Goal: Find specific page/section: Find specific page/section

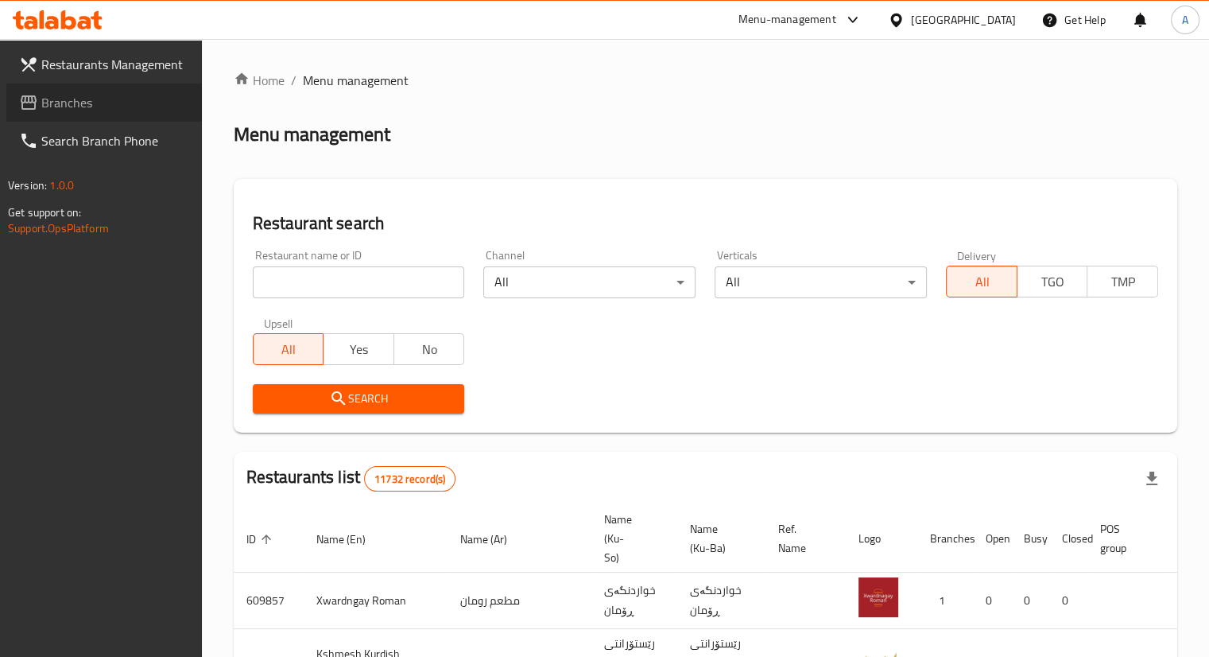
click at [102, 114] on link "Branches" at bounding box center [104, 102] width 196 height 38
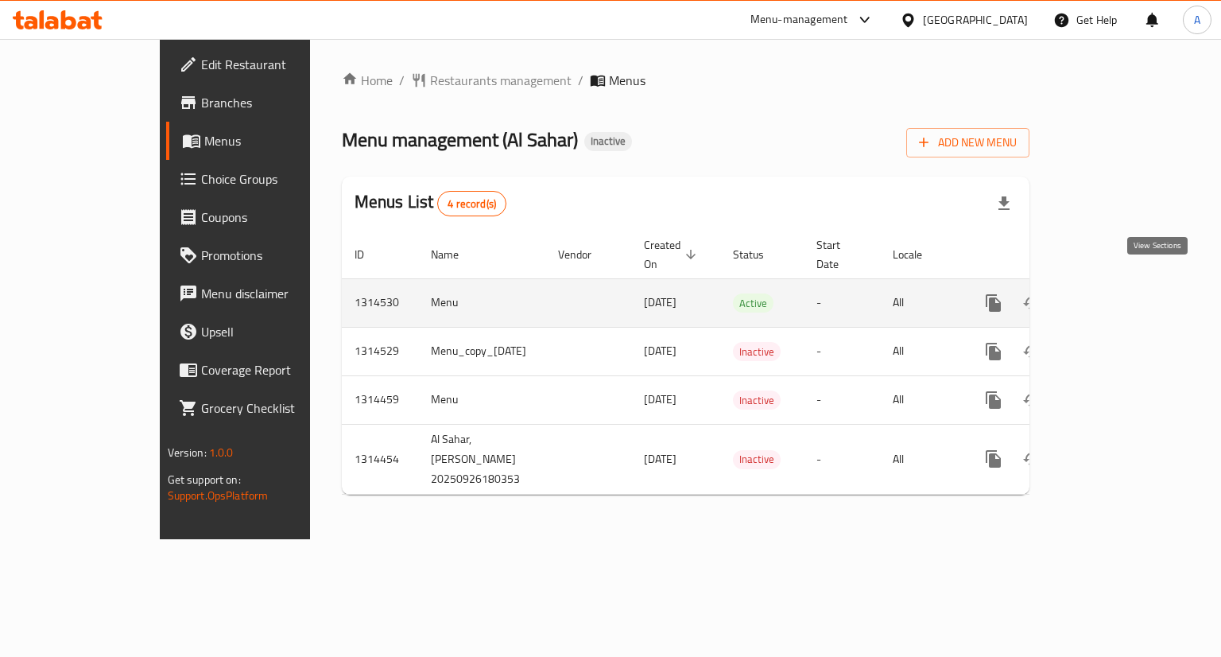
click at [1127, 296] on link "enhanced table" at bounding box center [1108, 303] width 38 height 38
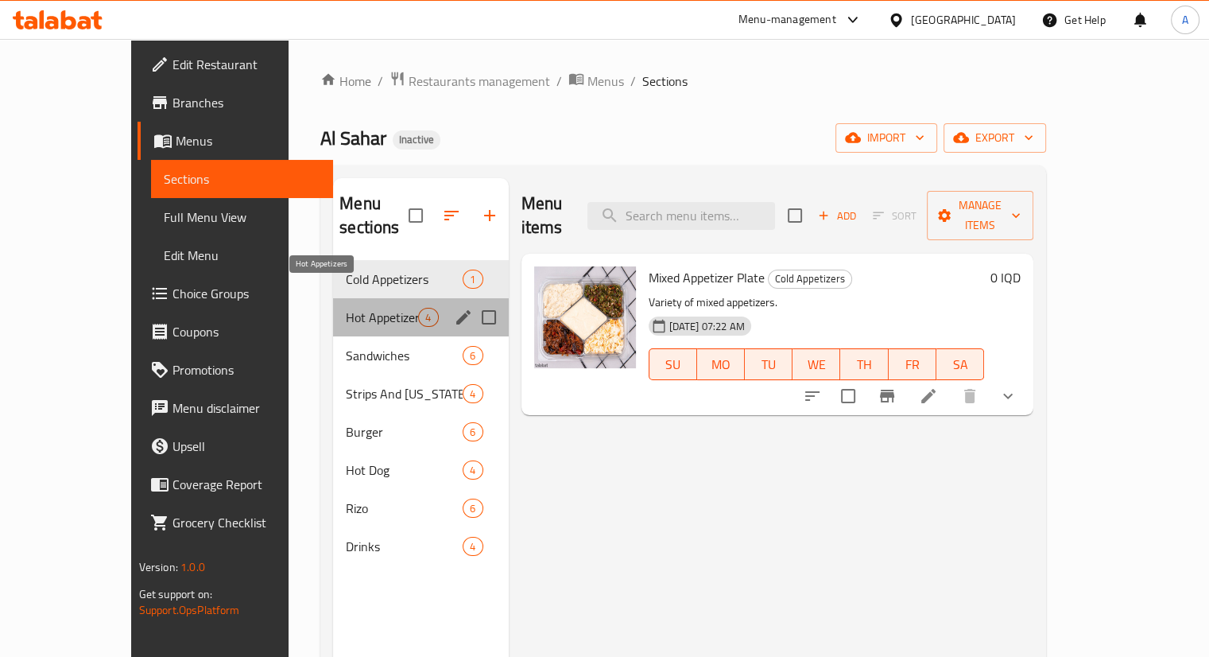
click at [348, 308] on span "Hot Appetizers" at bounding box center [382, 317] width 72 height 19
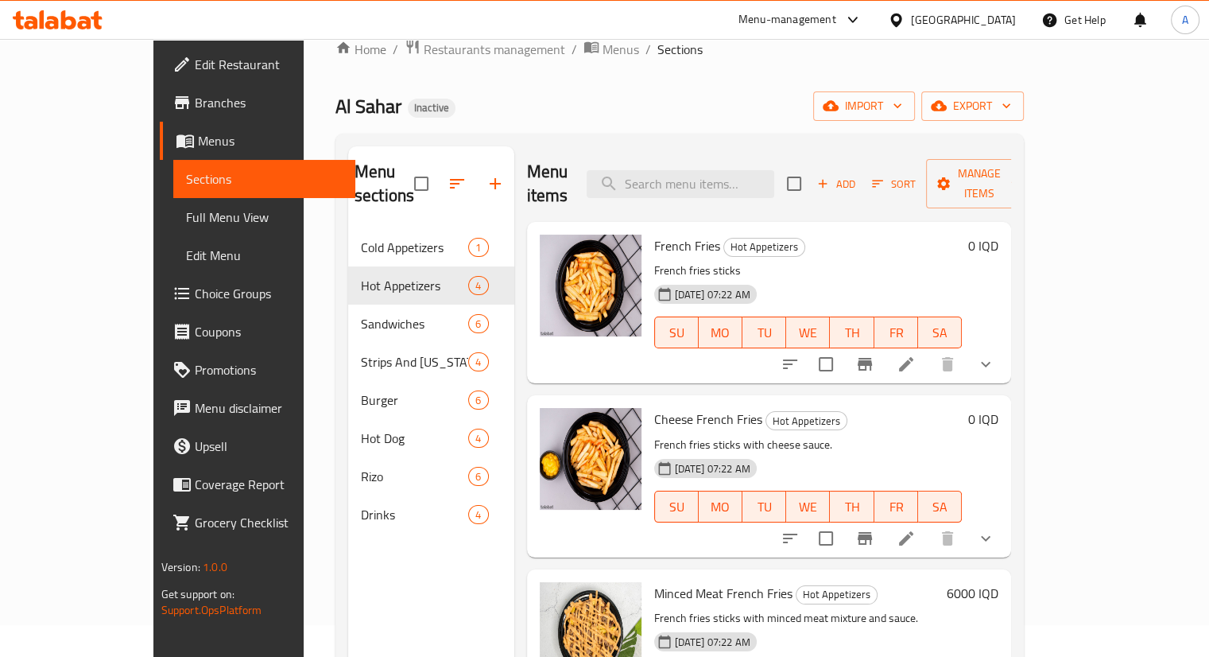
scroll to position [19, 0]
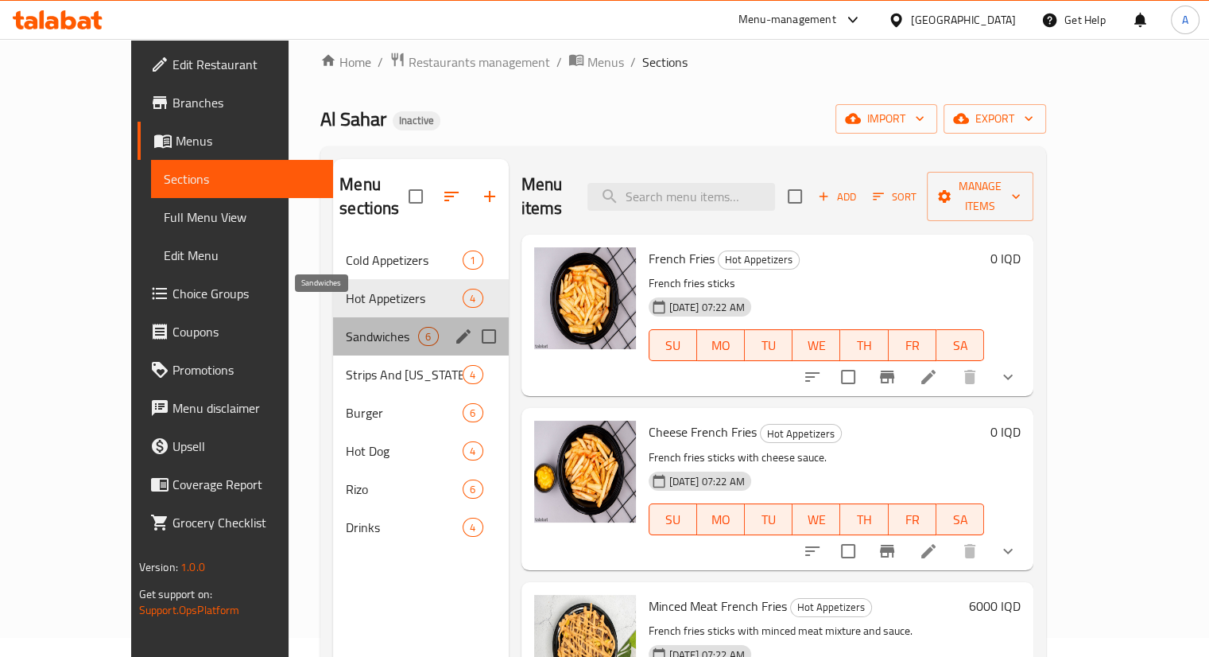
click at [346, 327] on span "Sandwiches" at bounding box center [382, 336] width 72 height 19
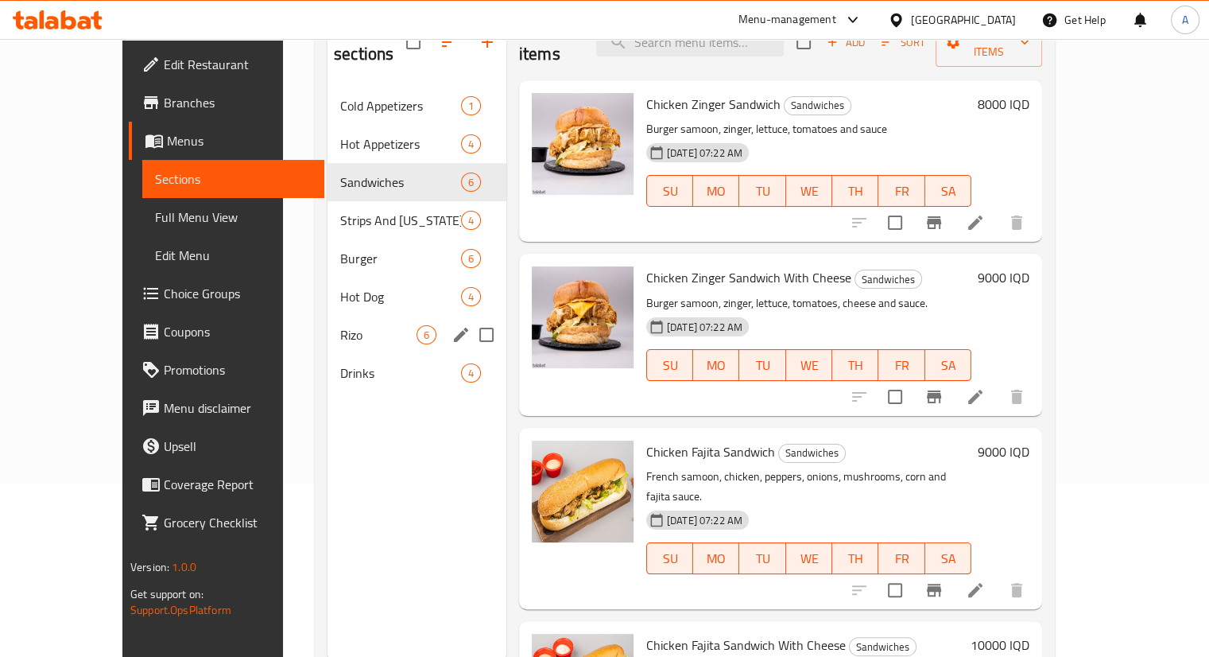
scroll to position [223, 0]
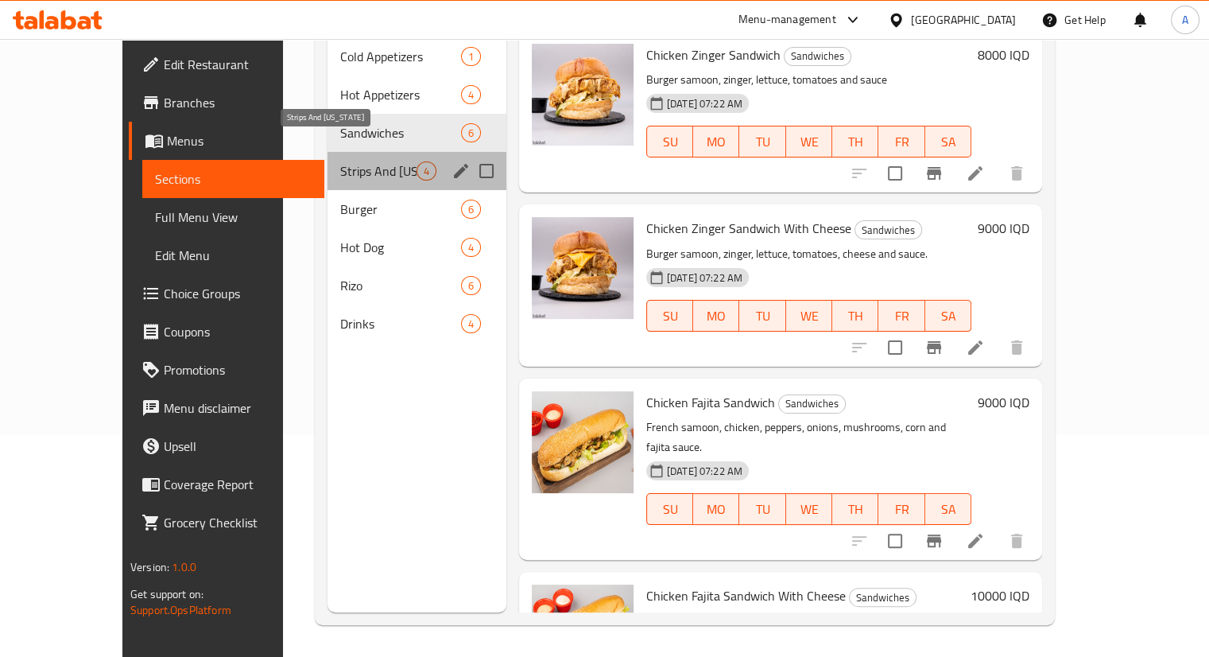
click at [359, 161] on span "Strips And Kentucky" at bounding box center [378, 170] width 76 height 19
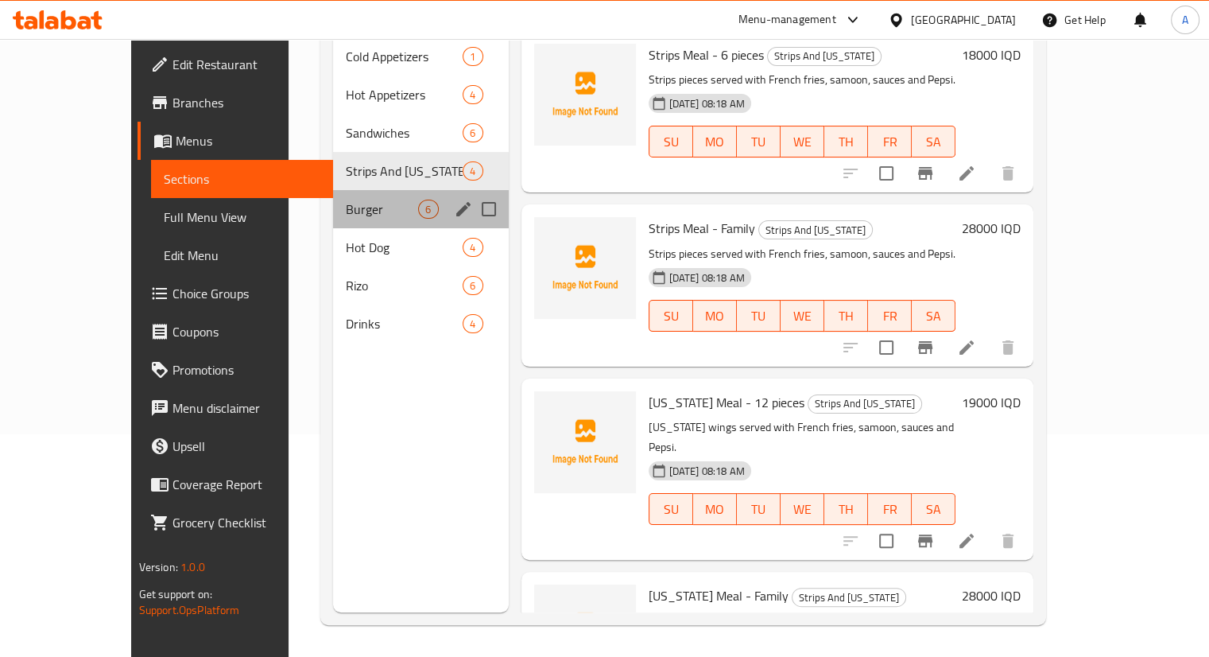
click at [341, 190] on div "Burger 6" at bounding box center [420, 209] width 175 height 38
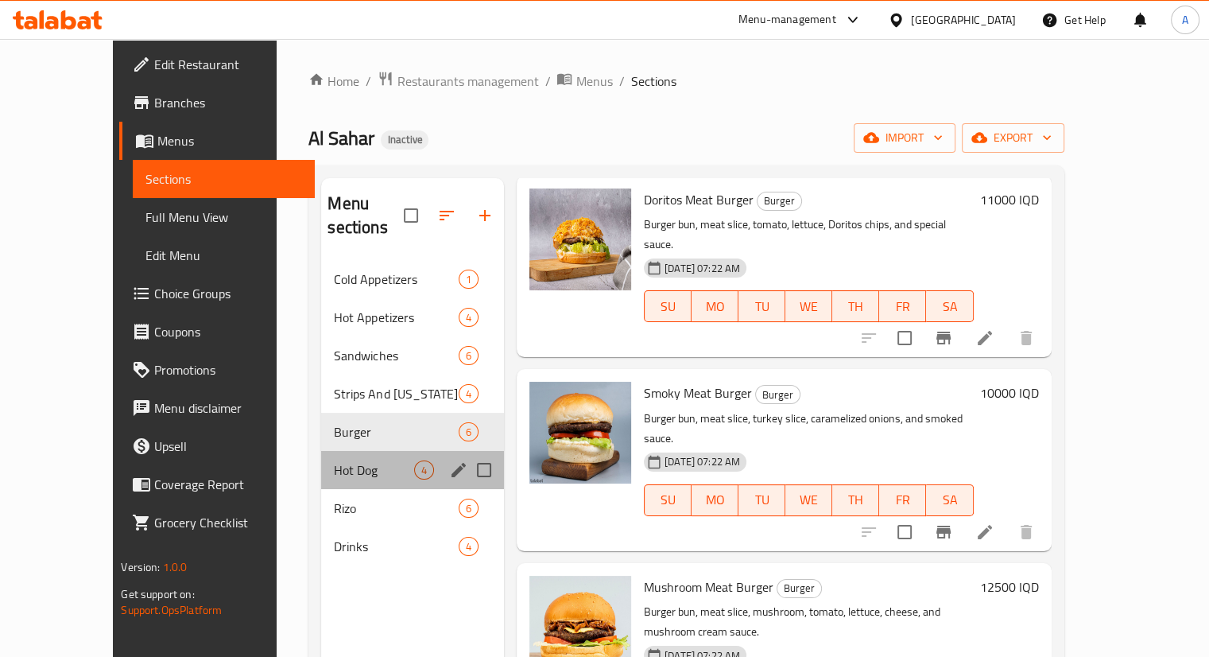
click at [321, 451] on div "Hot Dog 4" at bounding box center [412, 470] width 183 height 38
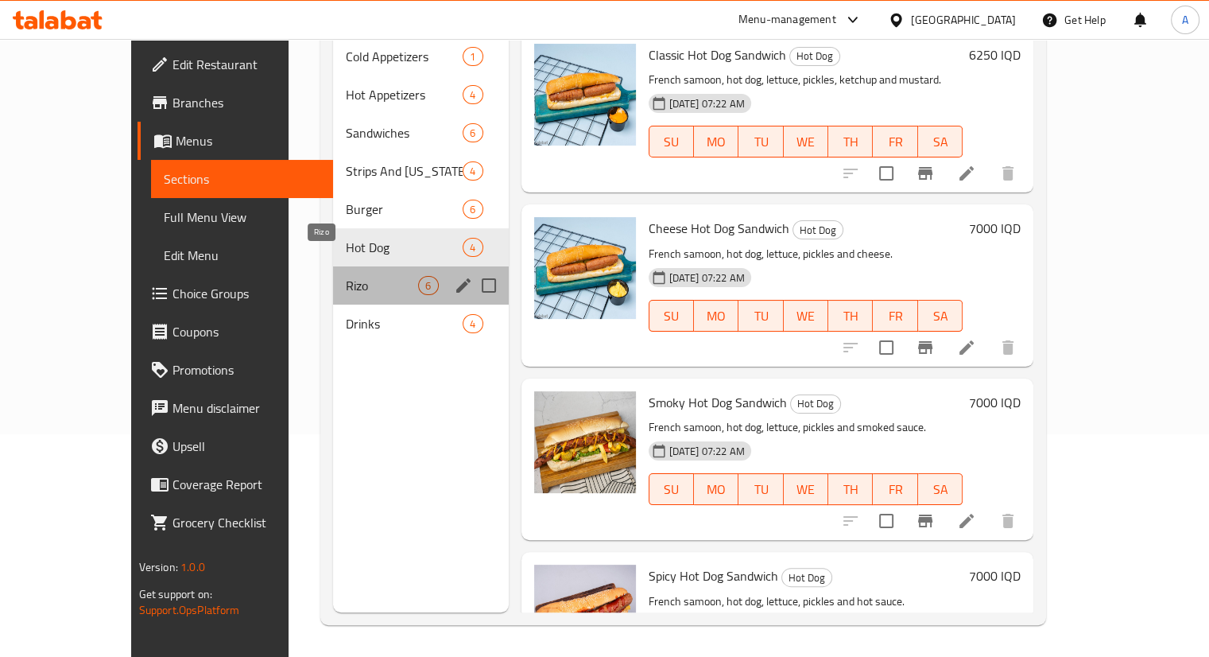
click at [353, 276] on span "Rizo" at bounding box center [382, 285] width 72 height 19
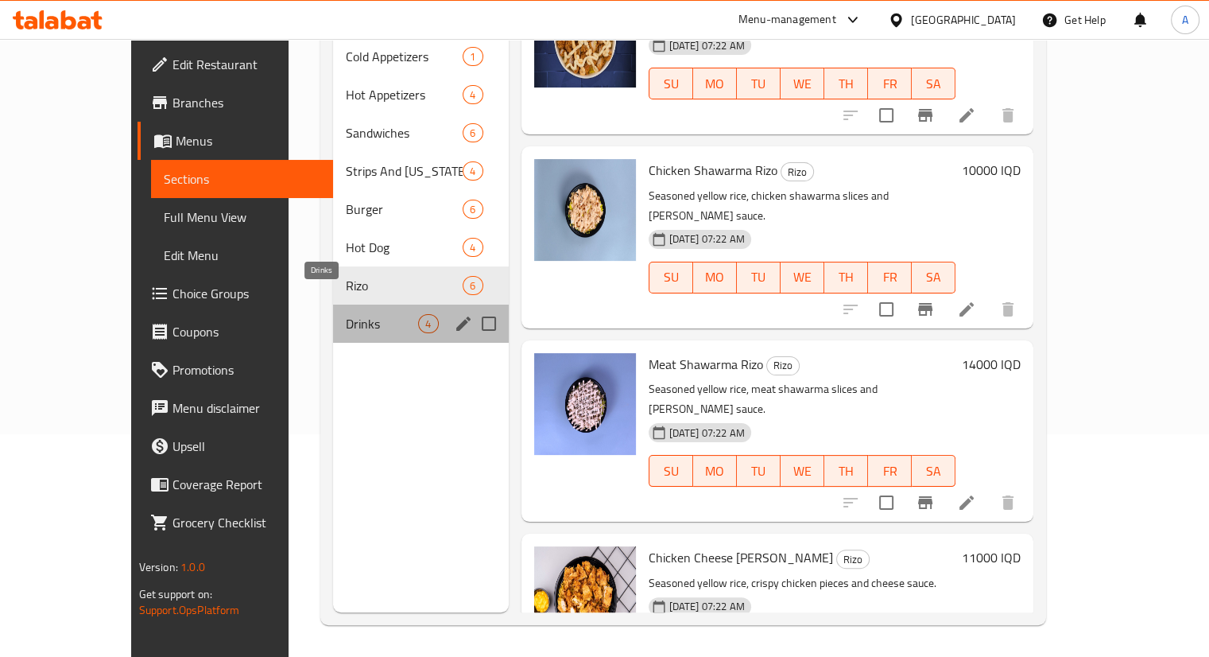
click at [347, 314] on span "Drinks" at bounding box center [382, 323] width 72 height 19
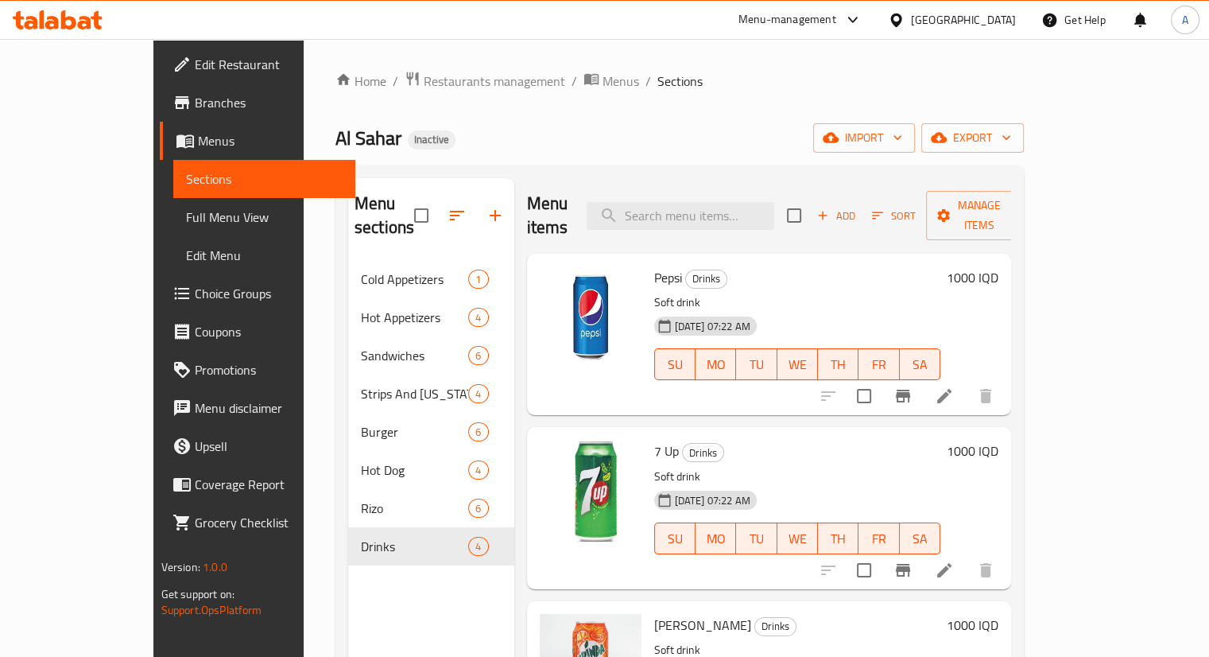
click at [366, 94] on div "Home / Restaurants management / Menus / Sections Al Sahar Inactive import expor…" at bounding box center [679, 459] width 688 height 777
click at [424, 81] on span "Restaurants management" at bounding box center [494, 81] width 141 height 19
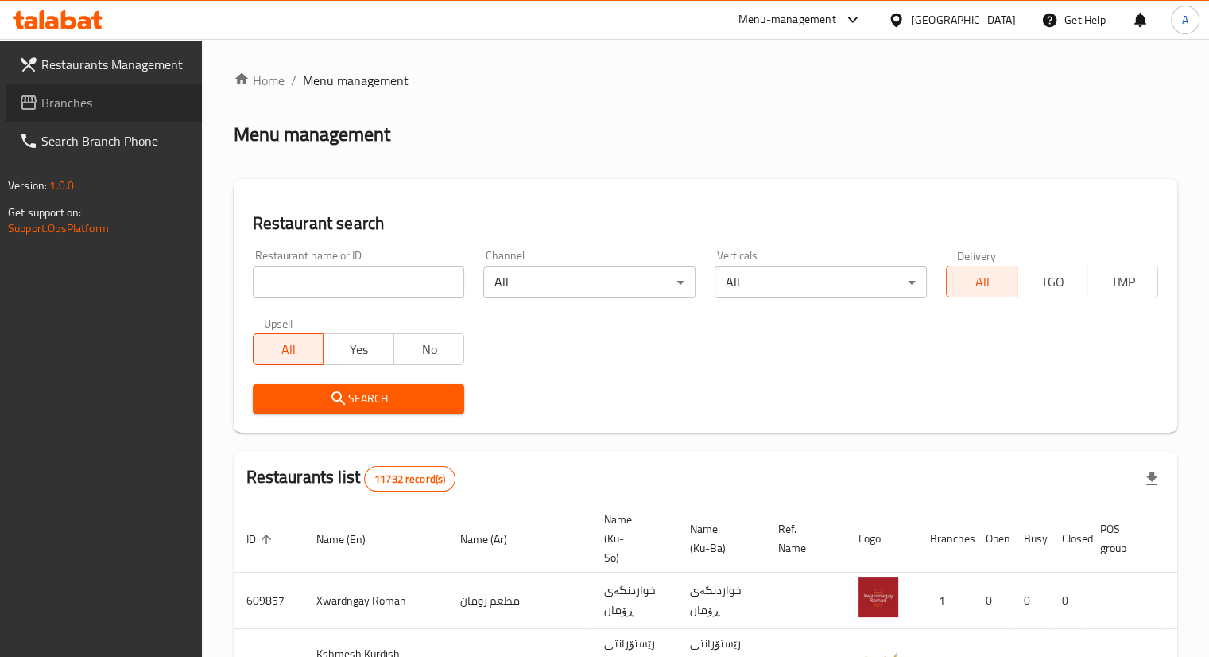
click at [87, 109] on span "Branches" at bounding box center [115, 102] width 148 height 19
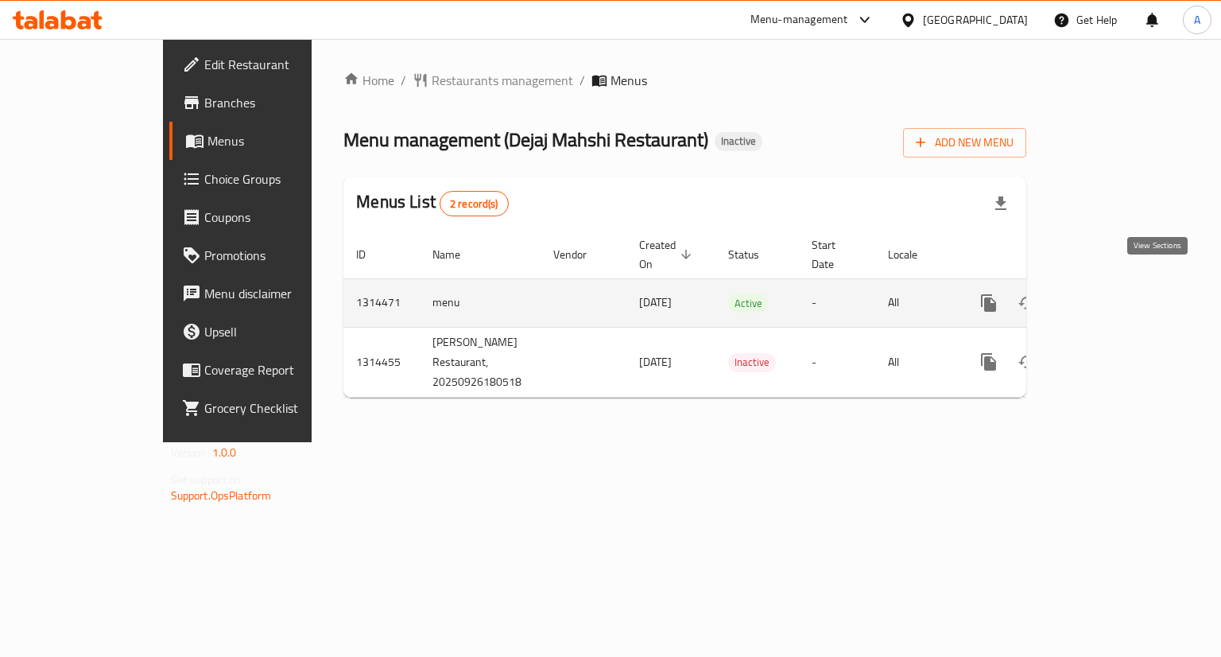
click at [1113, 293] on icon "enhanced table" at bounding box center [1103, 302] width 19 height 19
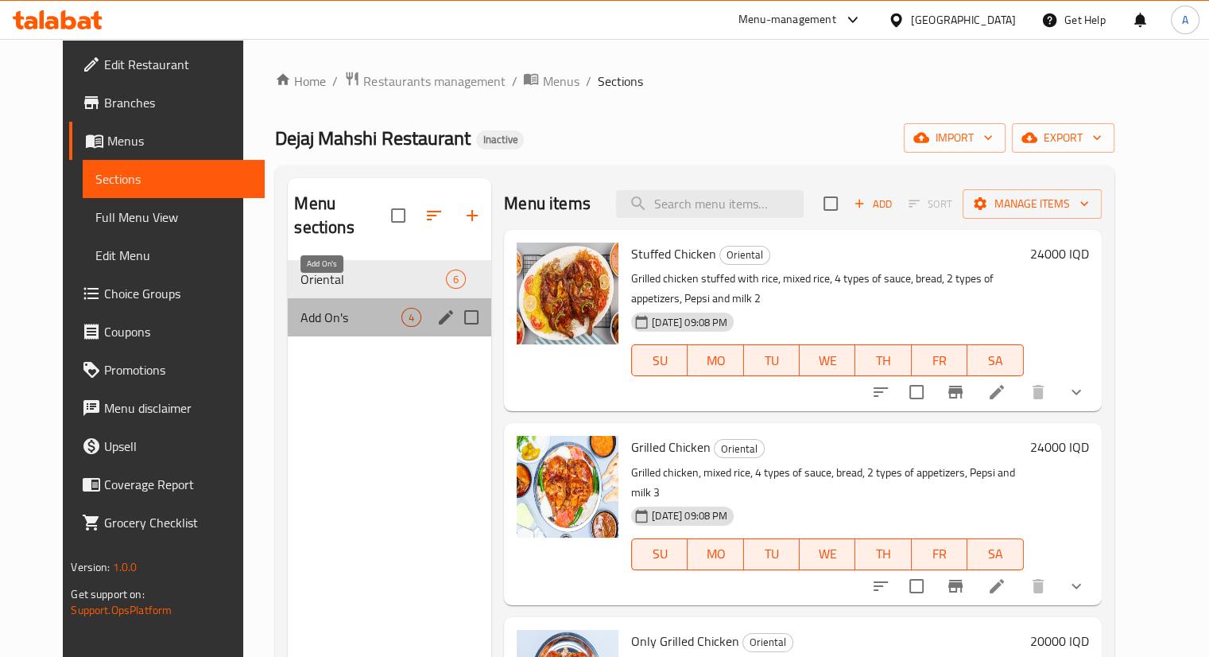
click at [347, 308] on span "Add On's" at bounding box center [350, 317] width 101 height 19
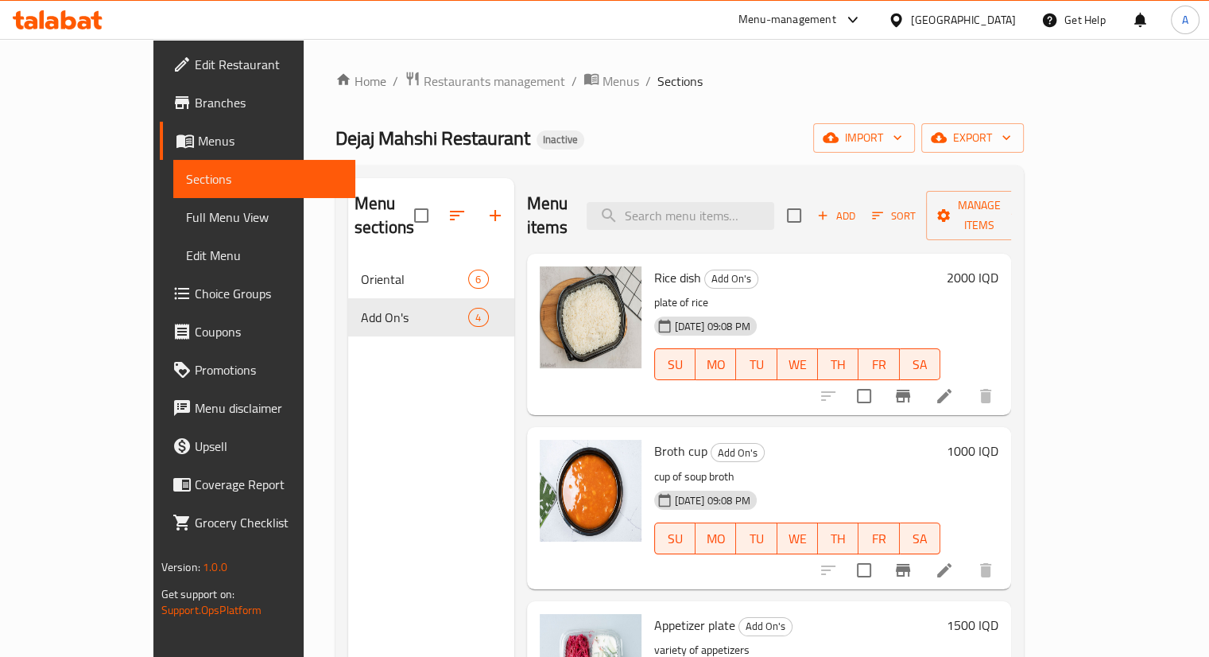
click at [346, 95] on div "Home / Restaurants management / Menus / Sections Dejaj Mahshi Restaurant Inacti…" at bounding box center [679, 459] width 688 height 777
click at [424, 81] on span "Restaurants management" at bounding box center [494, 81] width 141 height 19
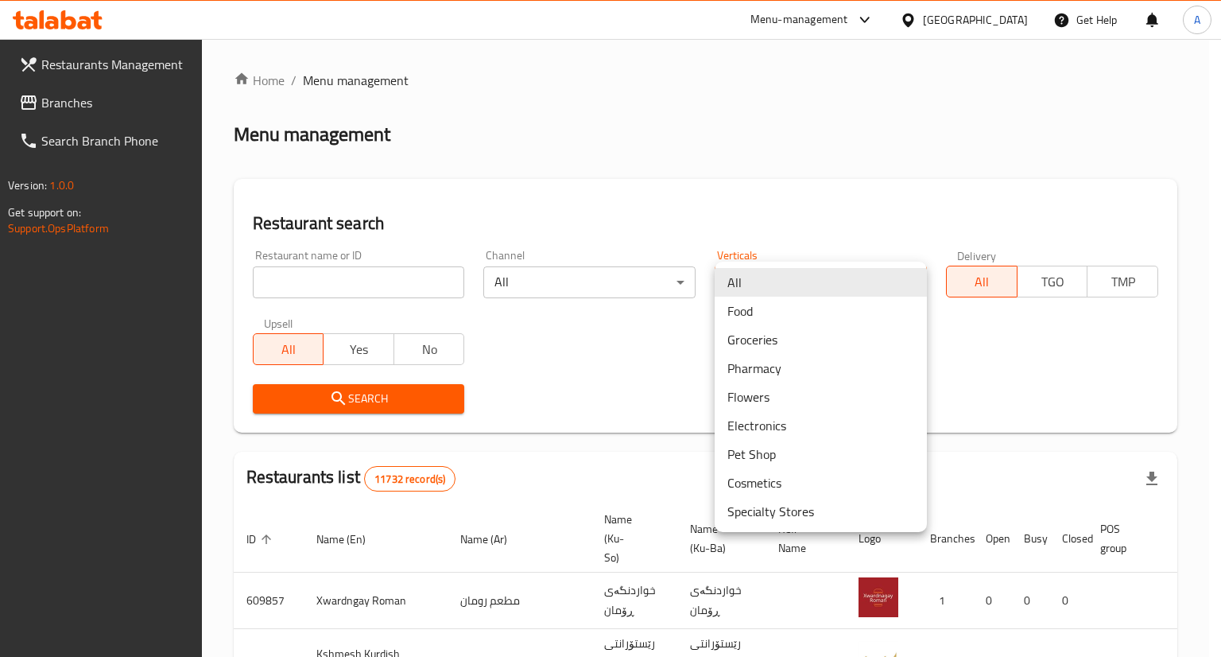
click at [744, 288] on body "​ Menu-management Iraq Get Help A Restaurants Management Branches Search Branch…" at bounding box center [610, 348] width 1221 height 618
click at [768, 363] on li "Pharmacy" at bounding box center [821, 368] width 212 height 29
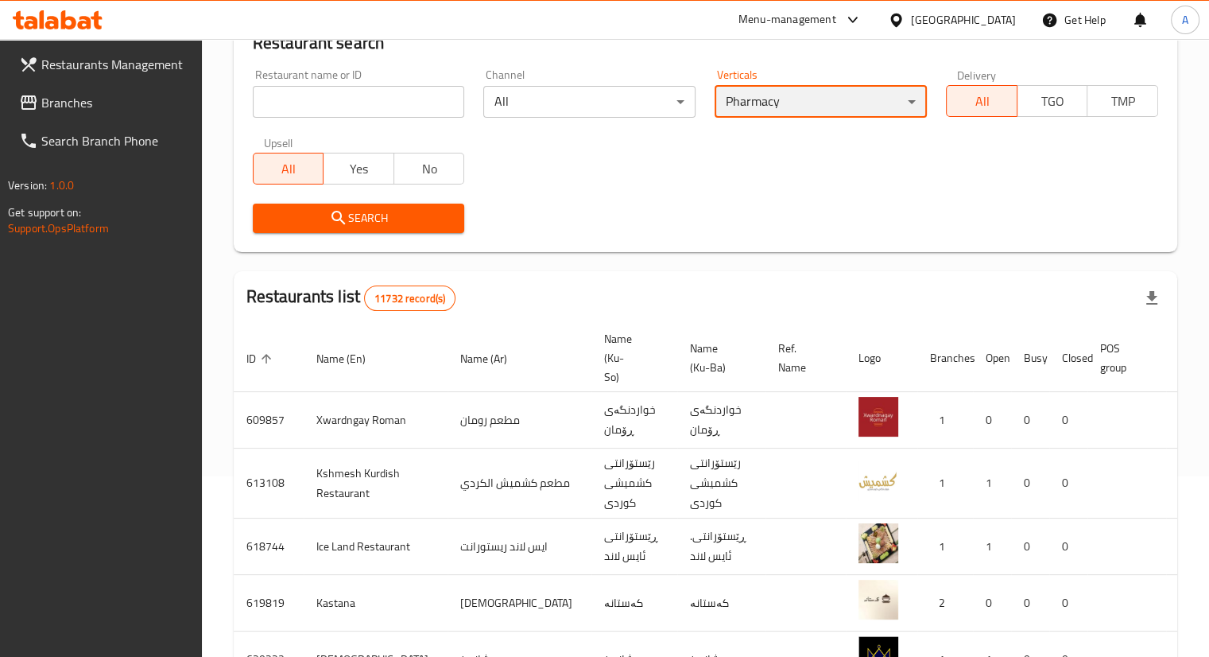
scroll to position [165, 0]
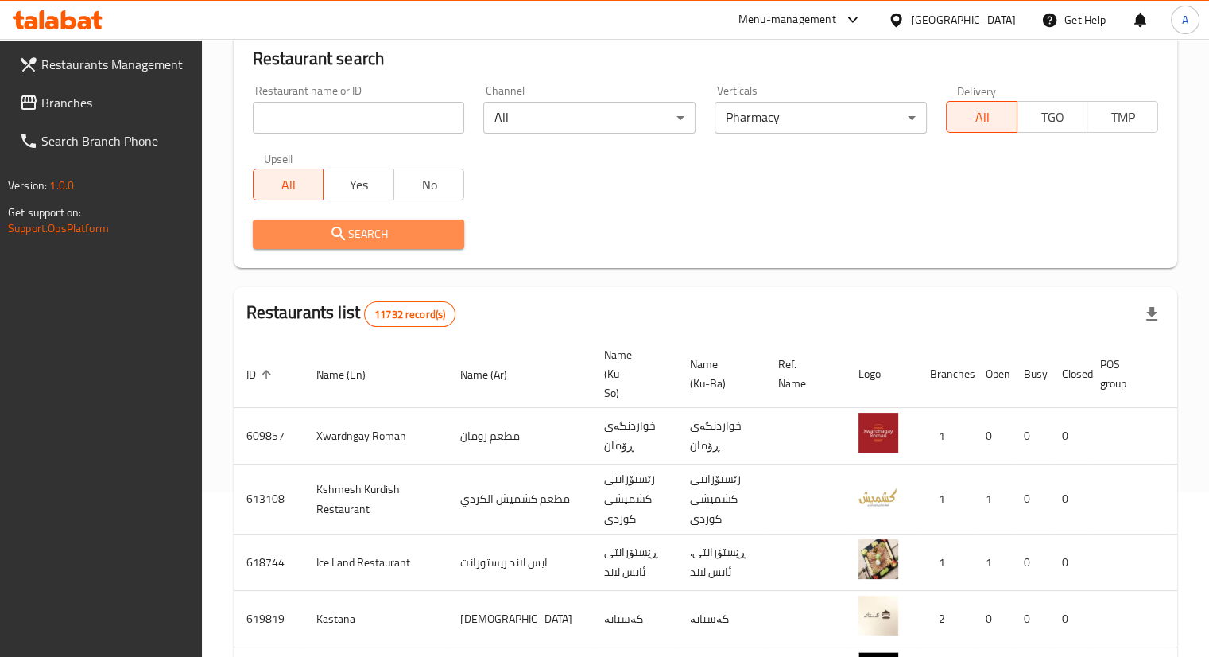
click at [372, 242] on span "Search" at bounding box center [358, 234] width 187 height 20
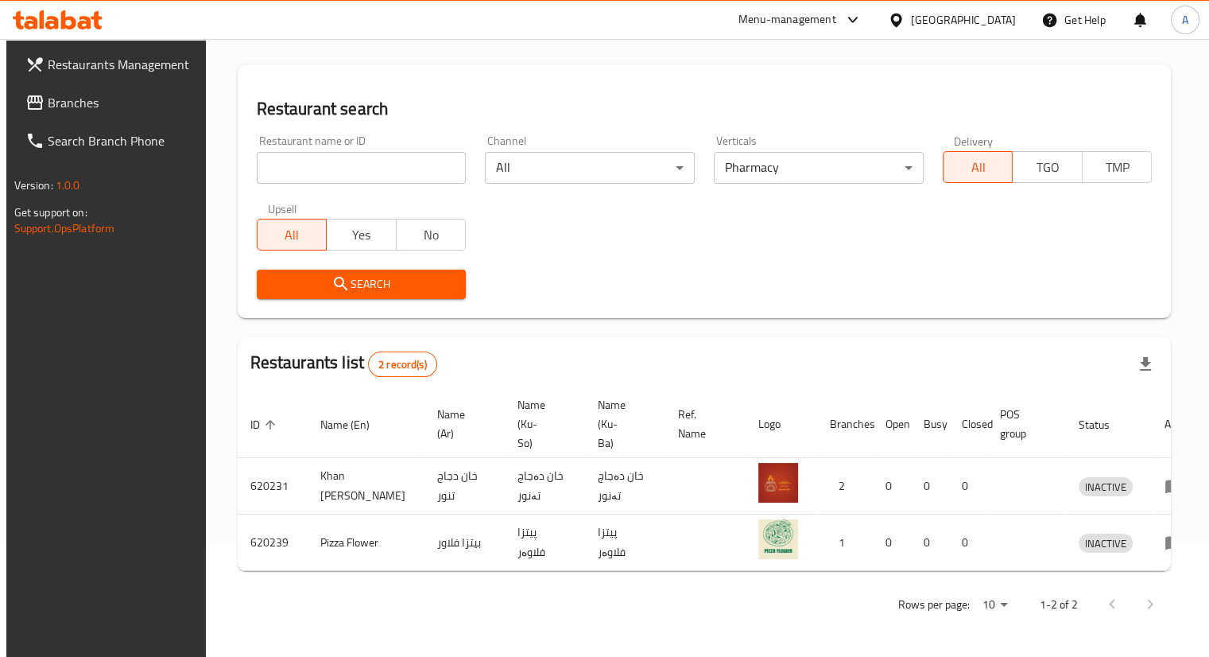
scroll to position [114, 0]
